Goal: Complete application form

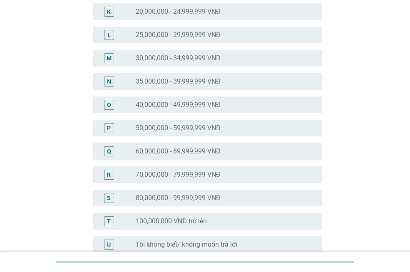
scroll to position [320, 0]
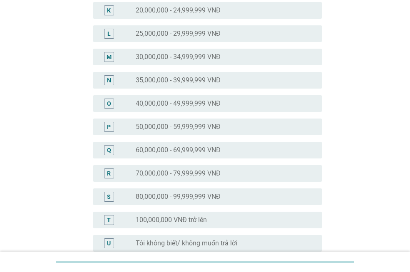
click at [151, 124] on label "50,000,000 - 59,999,999 VNĐ" at bounding box center [178, 127] width 85 height 8
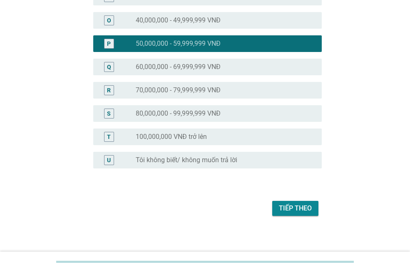
scroll to position [405, 0]
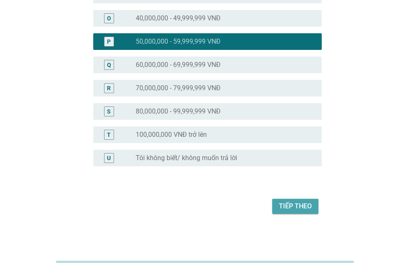
click at [296, 202] on div "Tiếp theo" at bounding box center [295, 206] width 33 height 10
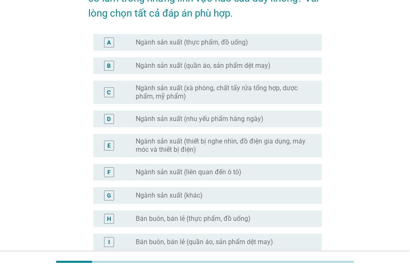
scroll to position [81, 0]
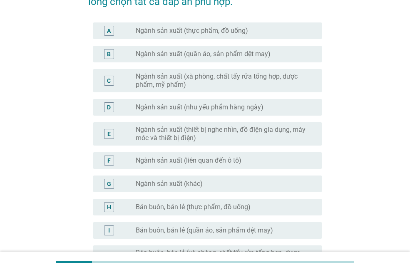
click at [166, 29] on label "Ngành sản xuất (thực phẩm, đồ uống)" at bounding box center [192, 31] width 112 height 8
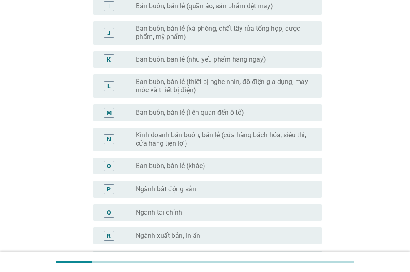
scroll to position [311, 0]
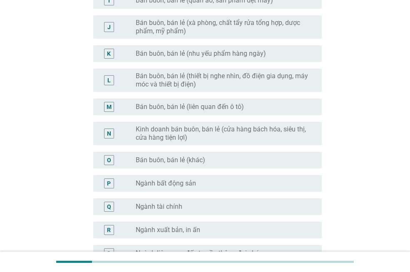
click at [179, 162] on label "Bán buôn, bán lẻ (khác)" at bounding box center [171, 160] width 70 height 8
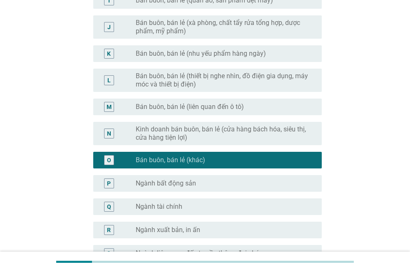
click at [186, 179] on label "Ngành bất động sản" at bounding box center [166, 183] width 60 height 8
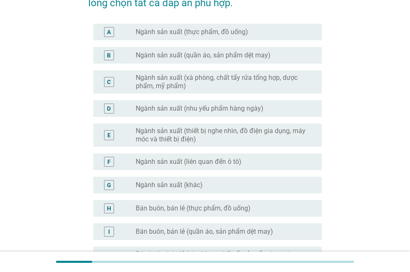
scroll to position [77, 0]
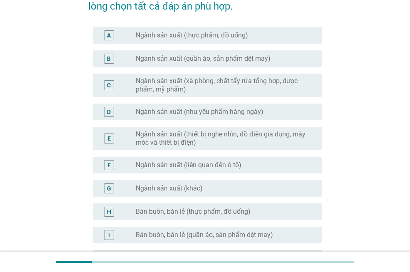
click at [194, 35] on label "Ngành sản xuất (thực phẩm, đồ uống)" at bounding box center [192, 35] width 112 height 8
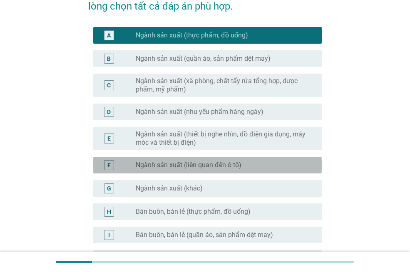
click at [175, 166] on label "Ngành sản xuất (liên quan đến ô tô)" at bounding box center [189, 165] width 106 height 8
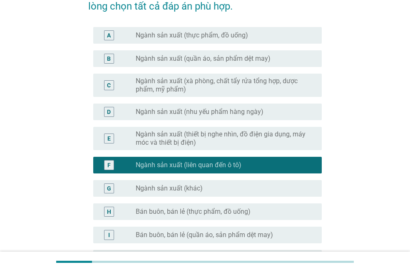
click at [179, 35] on label "Ngành sản xuất (thực phẩm, đồ uống)" at bounding box center [192, 35] width 112 height 8
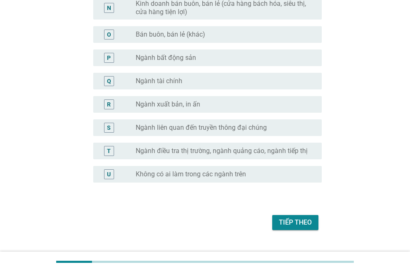
scroll to position [455, 0]
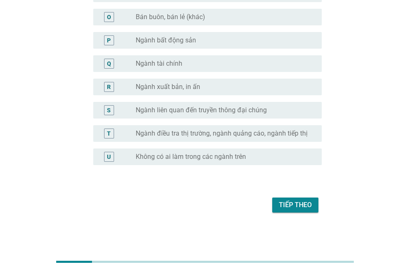
click at [310, 208] on div "Tiếp theo" at bounding box center [295, 205] width 33 height 10
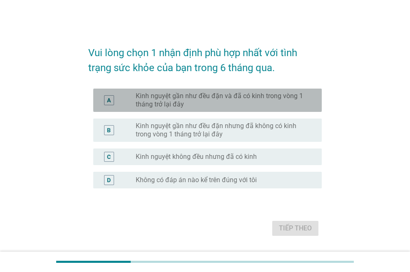
click at [166, 99] on label "Kinh nguyệt gần như đều đặn và đã có kinh trong vòng 1 tháng trở lại đây" at bounding box center [222, 100] width 173 height 17
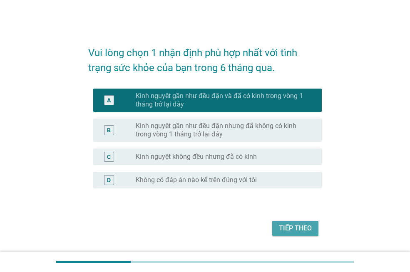
click at [300, 227] on div "Tiếp theo" at bounding box center [295, 229] width 33 height 10
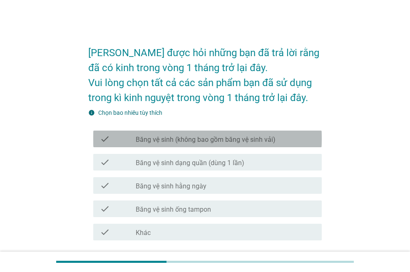
click at [204, 140] on label "Băng vệ sinh (không bao gồm băng vệ sinh vải)" at bounding box center [206, 140] width 140 height 8
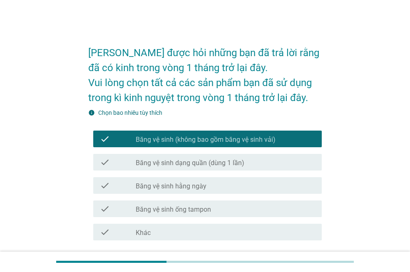
click at [177, 164] on label "Băng vệ sinh dạng quần (dùng 1 lần)" at bounding box center [190, 163] width 109 height 8
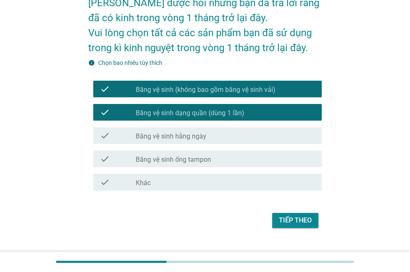
scroll to position [65, 0]
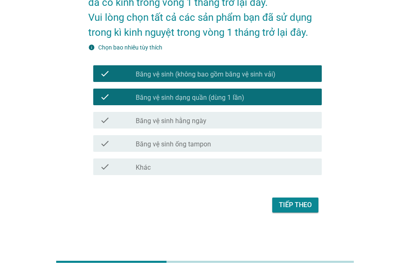
click at [287, 198] on button "Tiếp theo" at bounding box center [295, 205] width 46 height 15
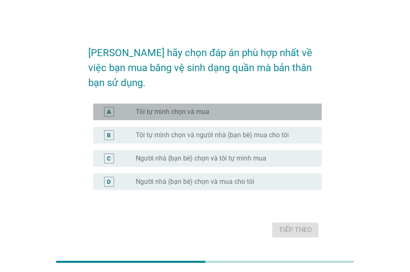
click at [170, 108] on label "Tôi tự mình chọn và mua" at bounding box center [173, 112] width 74 height 8
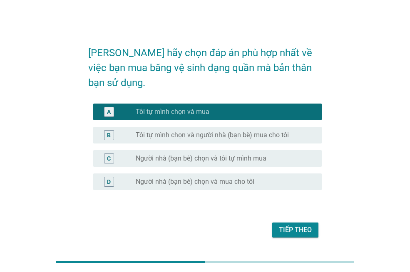
click at [292, 225] on div "Tiếp theo" at bounding box center [295, 230] width 33 height 10
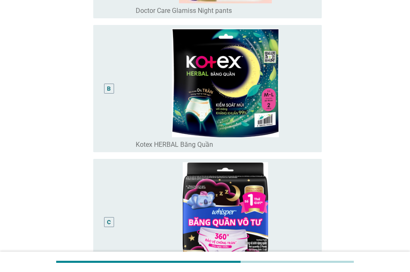
scroll to position [214, 0]
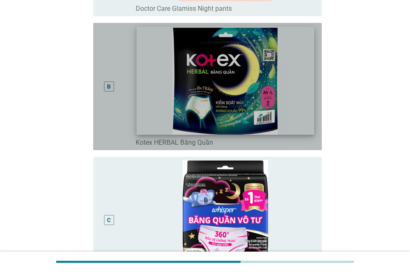
click at [172, 89] on img at bounding box center [225, 81] width 177 height 108
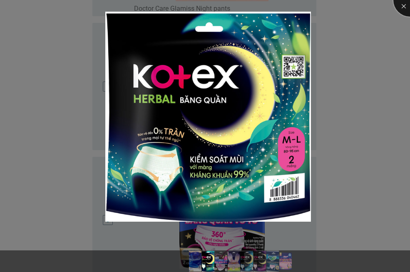
click at [407, 6] on div at bounding box center [409, -1] width 33 height 33
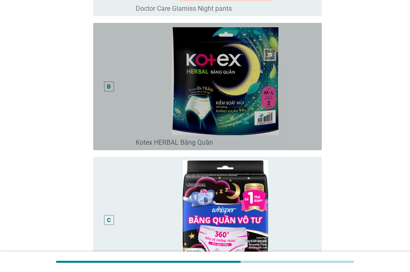
click at [104, 87] on div "B" at bounding box center [109, 87] width 10 height 10
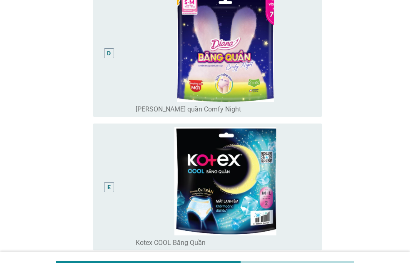
scroll to position [517, 0]
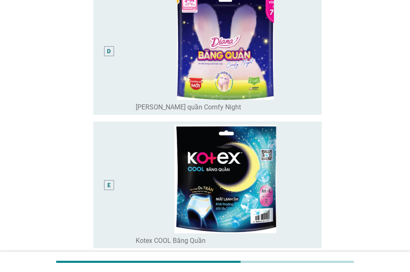
click at [109, 55] on div "D" at bounding box center [109, 51] width 4 height 9
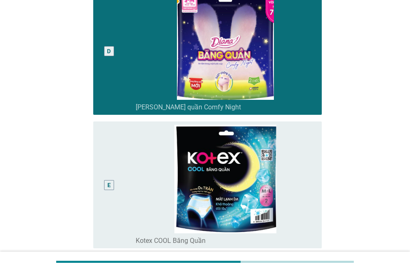
click at [111, 184] on div "E" at bounding box center [109, 185] width 10 height 10
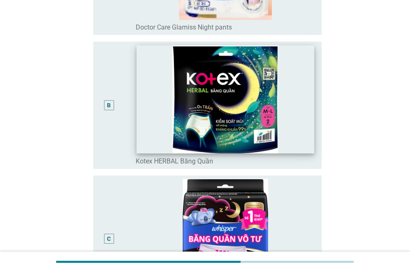
scroll to position [185, 0]
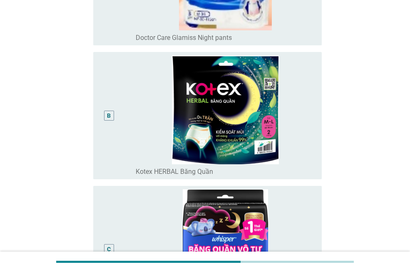
click at [107, 116] on div "B" at bounding box center [109, 115] width 4 height 9
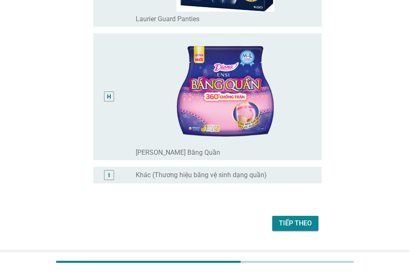
scroll to position [1026, 0]
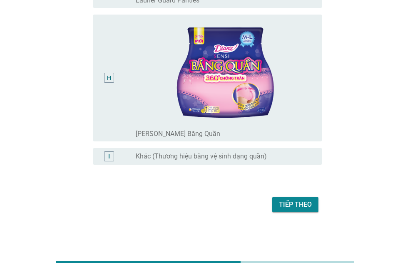
click at [298, 205] on div "Tiếp theo" at bounding box center [295, 205] width 33 height 10
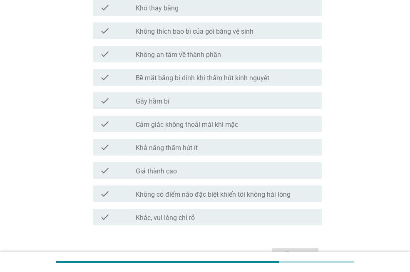
scroll to position [619, 0]
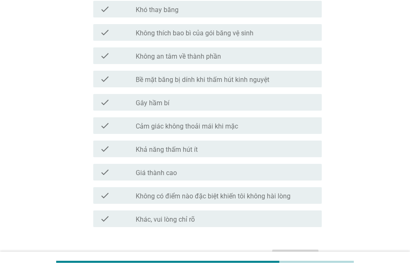
click at [218, 198] on label "Không có điểm nào đặc biệt khiến tôi không hài lòng" at bounding box center [213, 196] width 155 height 8
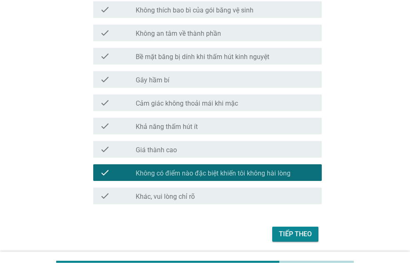
scroll to position [671, 0]
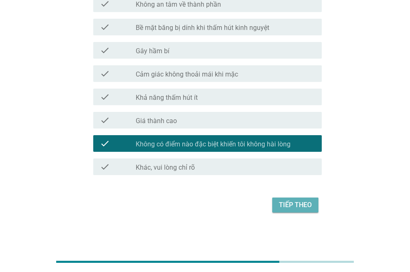
drag, startPoint x: 312, startPoint y: 206, endPoint x: 312, endPoint y: 186, distance: 19.1
click at [312, 205] on button "Tiếp theo" at bounding box center [295, 205] width 46 height 15
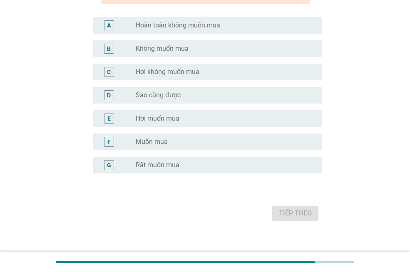
scroll to position [154, 0]
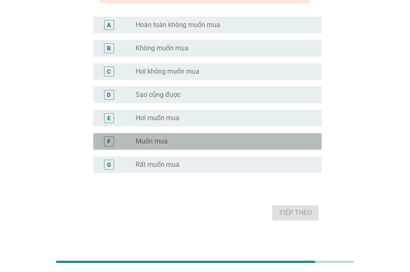
click at [157, 143] on label "Muốn mua" at bounding box center [152, 141] width 32 height 8
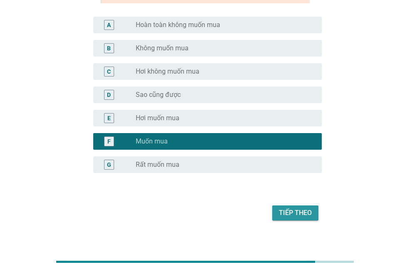
click at [299, 211] on div "Tiếp theo" at bounding box center [295, 213] width 33 height 10
